Goal: Book appointment/travel/reservation

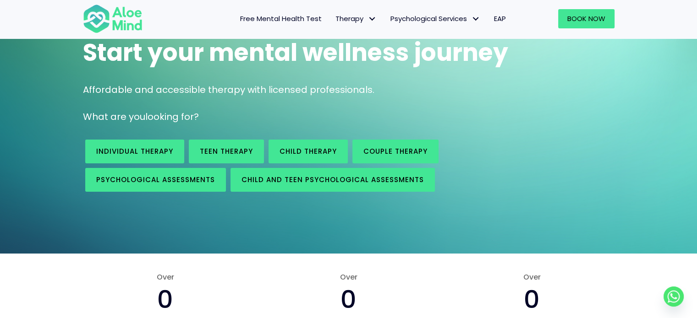
scroll to position [80, 0]
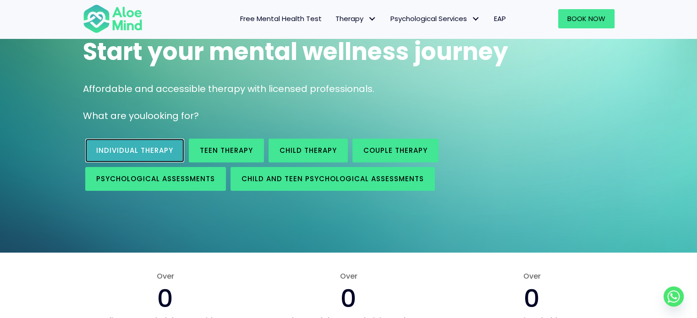
click at [153, 158] on link "Individual therapy" at bounding box center [134, 151] width 99 height 24
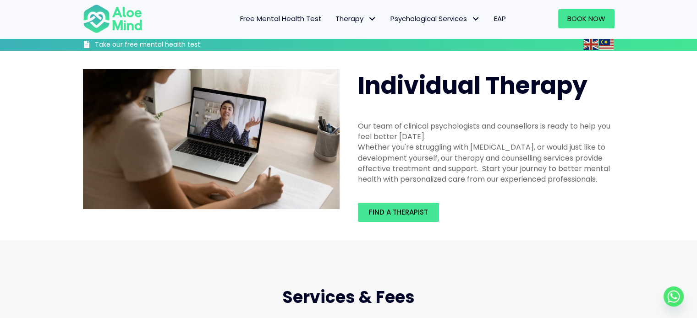
scroll to position [42, 0]
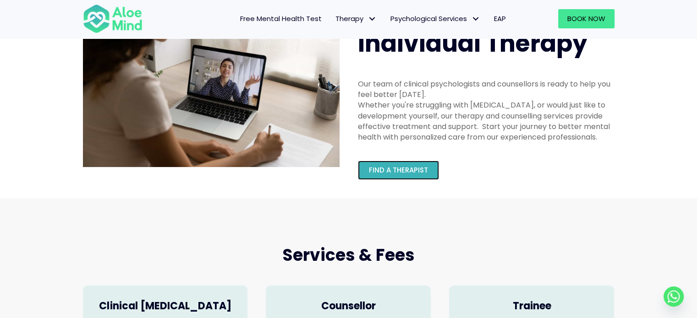
click at [376, 174] on span "Find a therapist" at bounding box center [398, 170] width 59 height 10
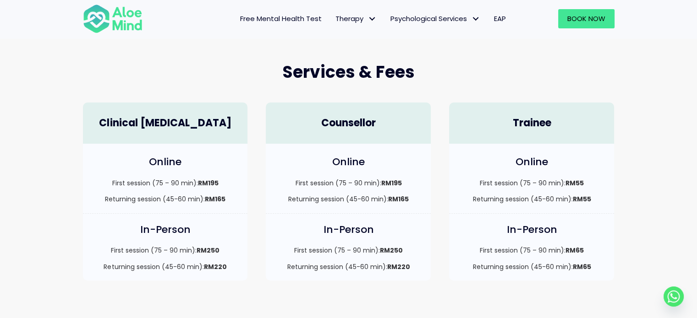
scroll to position [224, 0]
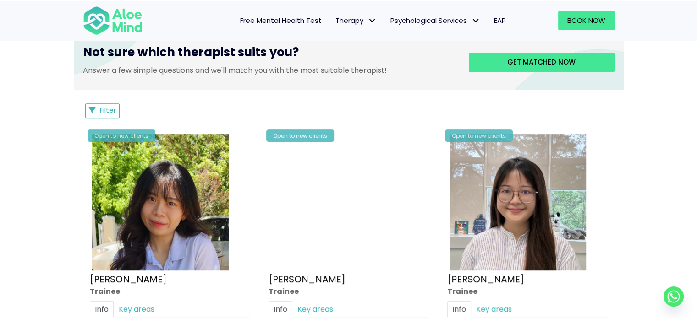
scroll to position [387, 0]
